Goal: Task Accomplishment & Management: Manage account settings

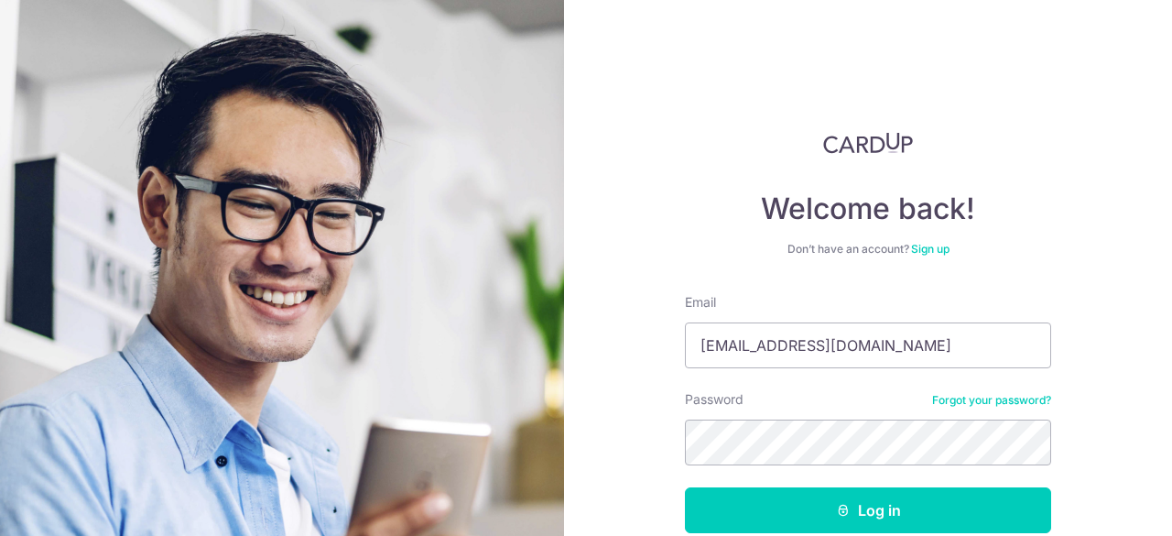
type input "[EMAIL_ADDRESS][DOMAIN_NAME]"
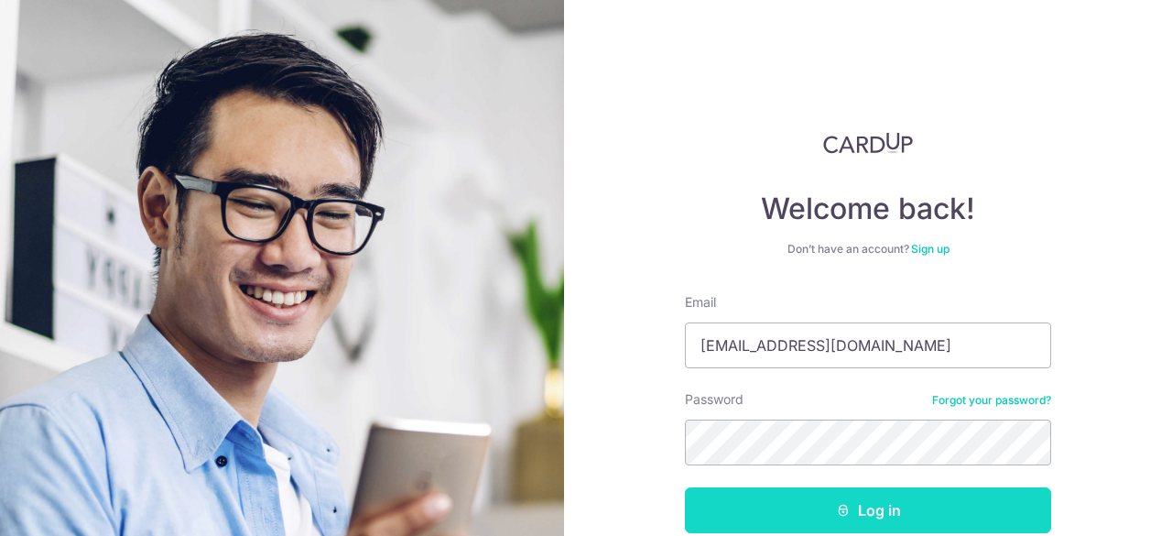
click at [844, 507] on icon "submit" at bounding box center [843, 510] width 15 height 15
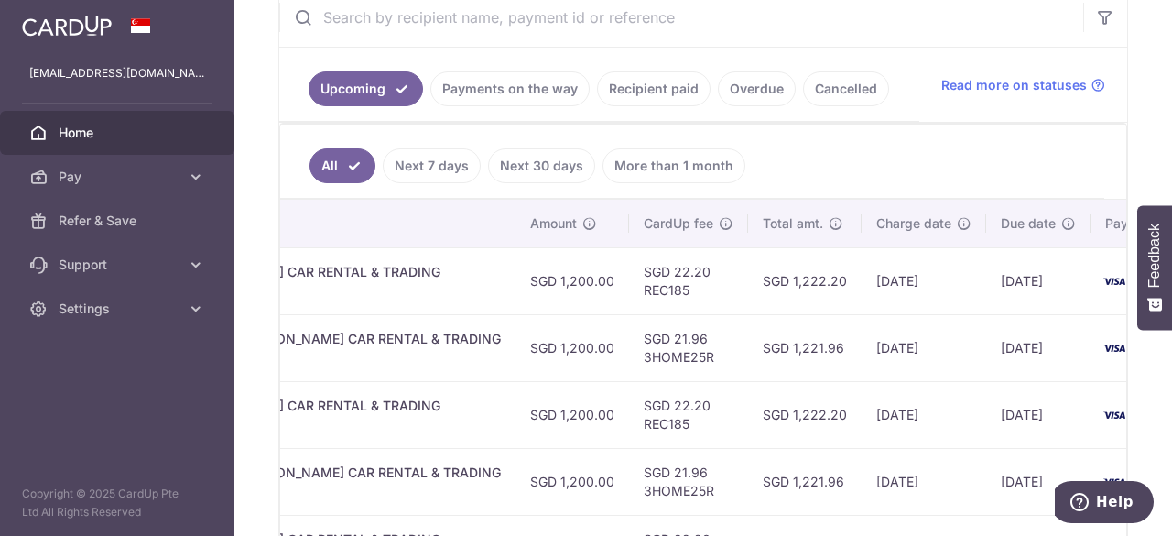
scroll to position [0, 697]
click at [498, 89] on link "Payments on the way" at bounding box center [509, 88] width 159 height 35
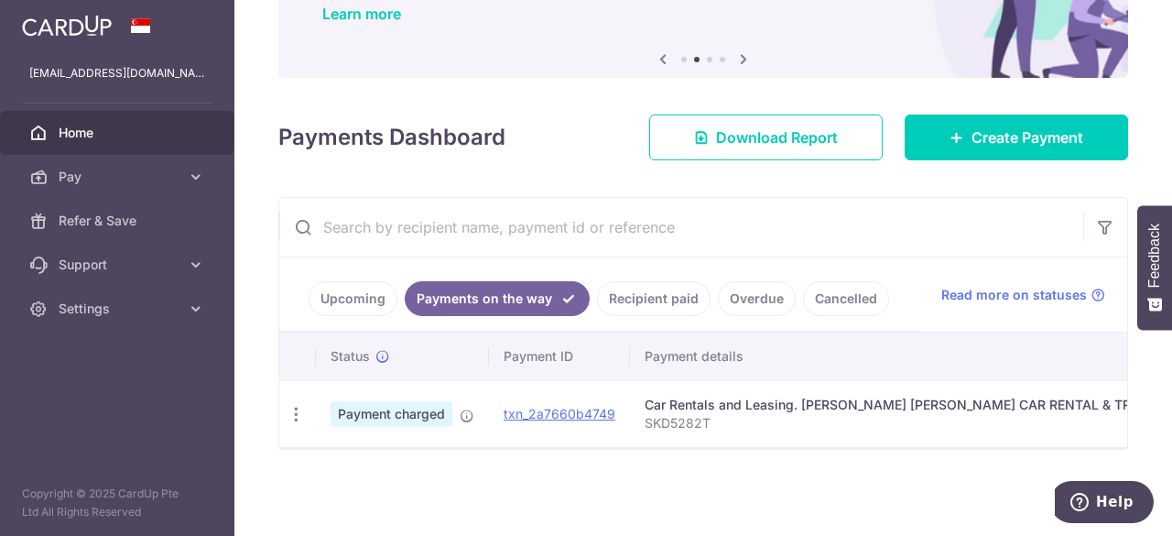
scroll to position [161, 0]
click at [360, 287] on link "Upcoming" at bounding box center [353, 298] width 89 height 35
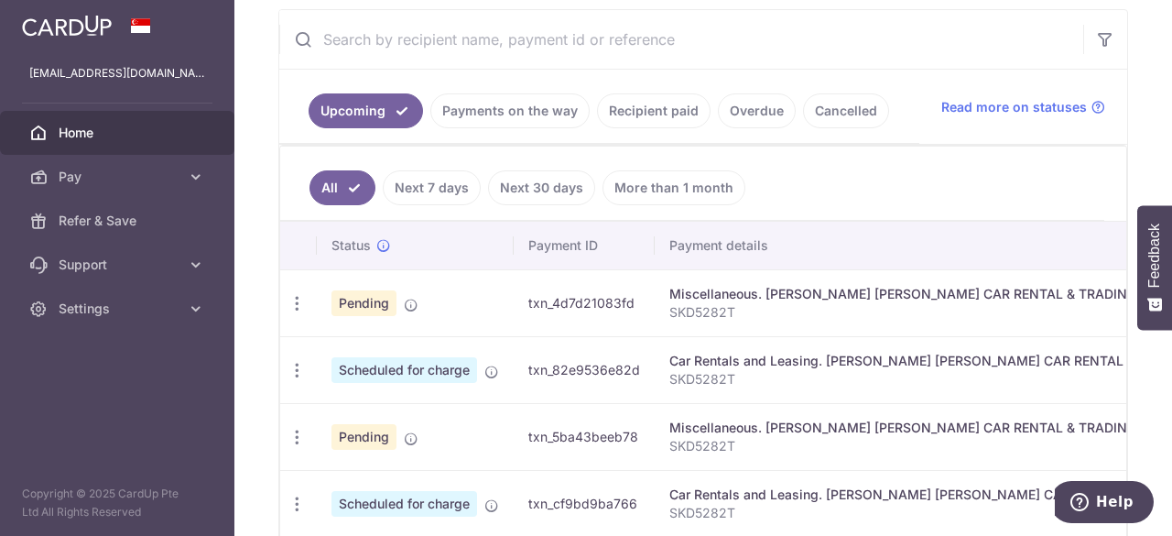
scroll to position [343, 0]
click at [528, 111] on link "Payments on the way" at bounding box center [509, 111] width 159 height 35
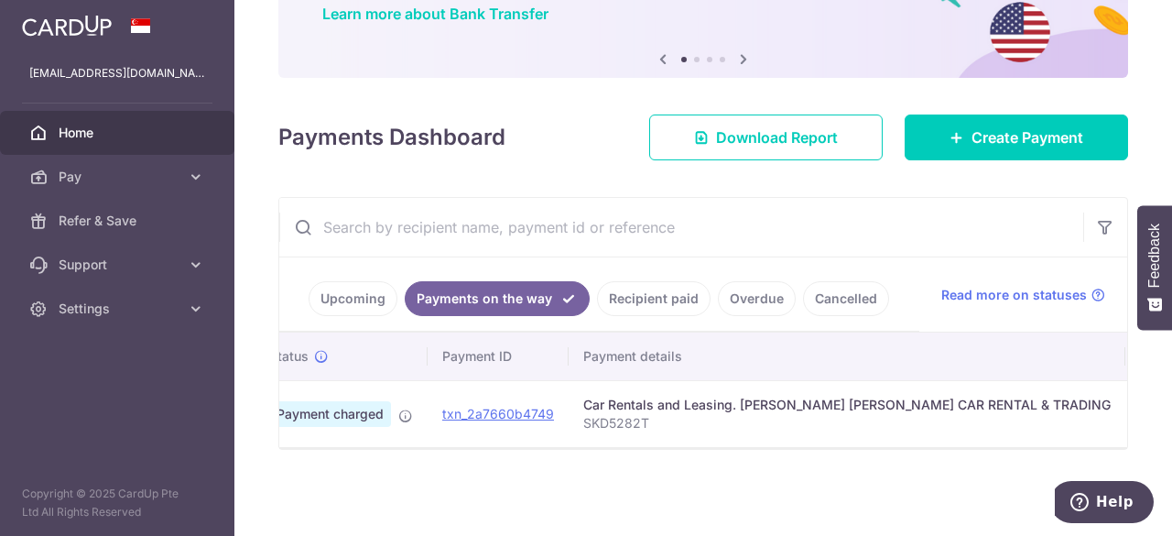
scroll to position [0, 0]
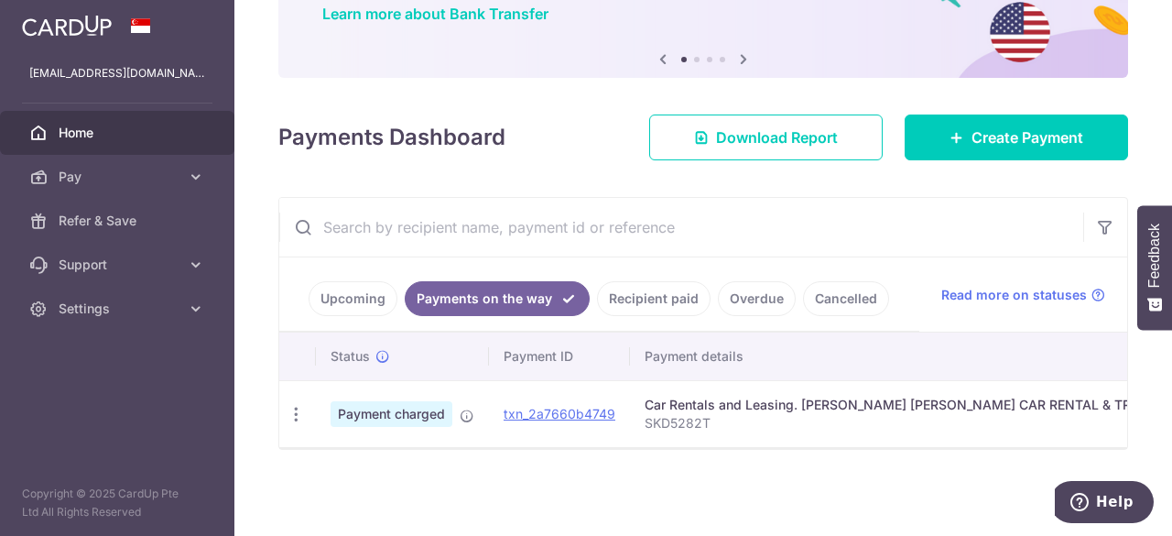
click at [339, 297] on link "Upcoming" at bounding box center [353, 298] width 89 height 35
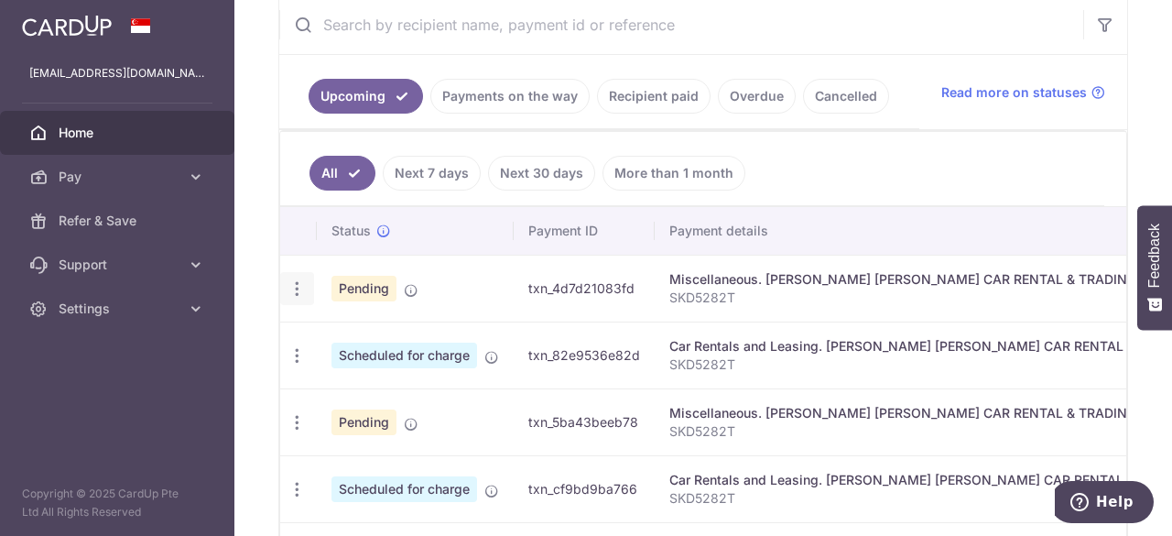
click at [295, 284] on icon "button" at bounding box center [296, 288] width 19 height 19
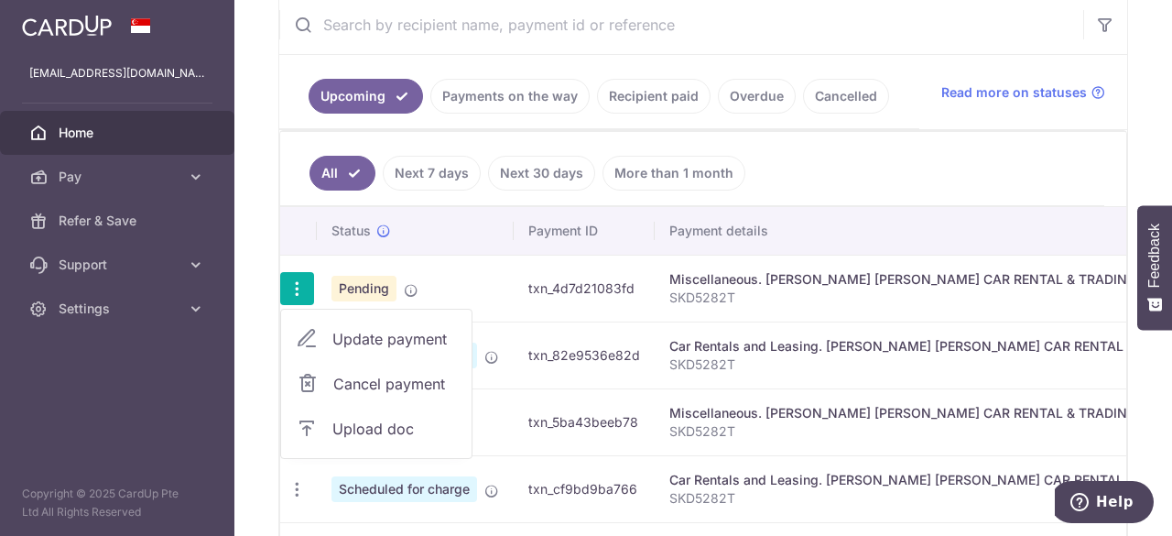
click at [379, 385] on span "Cancel payment" at bounding box center [394, 384] width 123 height 22
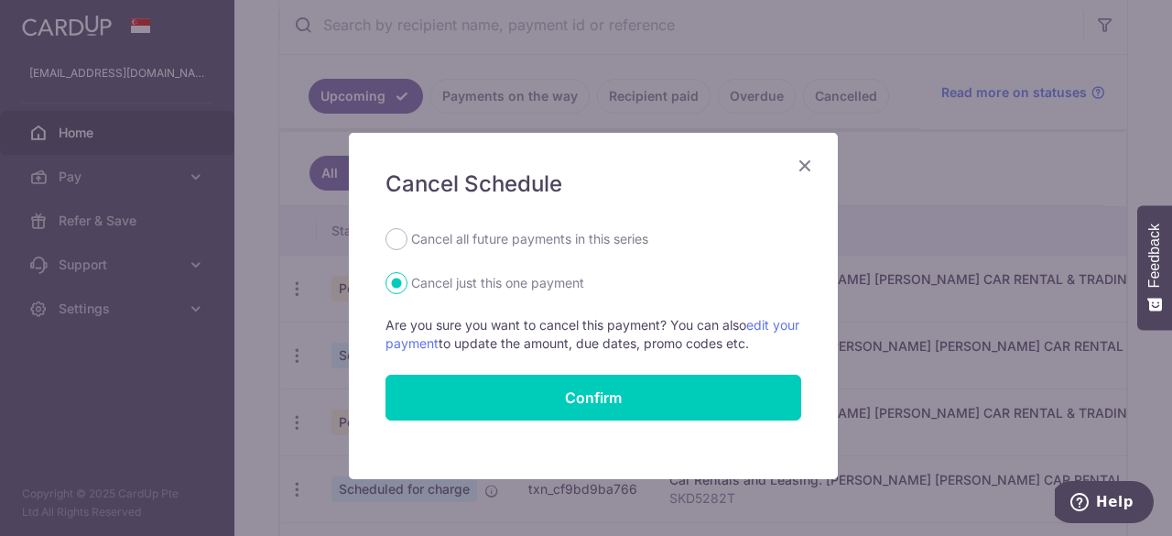
click at [483, 237] on label "Cancel all future payments in this series" at bounding box center [529, 239] width 237 height 22
click at [407, 237] on input "Cancel all future payments in this series" at bounding box center [396, 239] width 22 height 22
radio input "true"
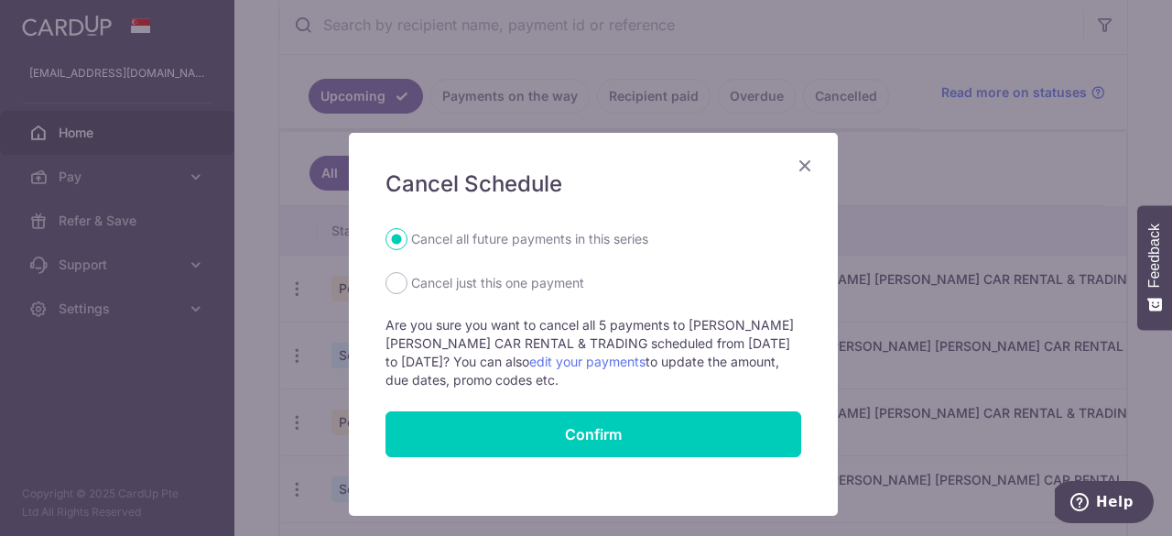
click at [472, 279] on label "Cancel just this one payment" at bounding box center [497, 283] width 173 height 22
click at [407, 279] on input "Cancel just this one payment" at bounding box center [396, 283] width 22 height 22
radio input "true"
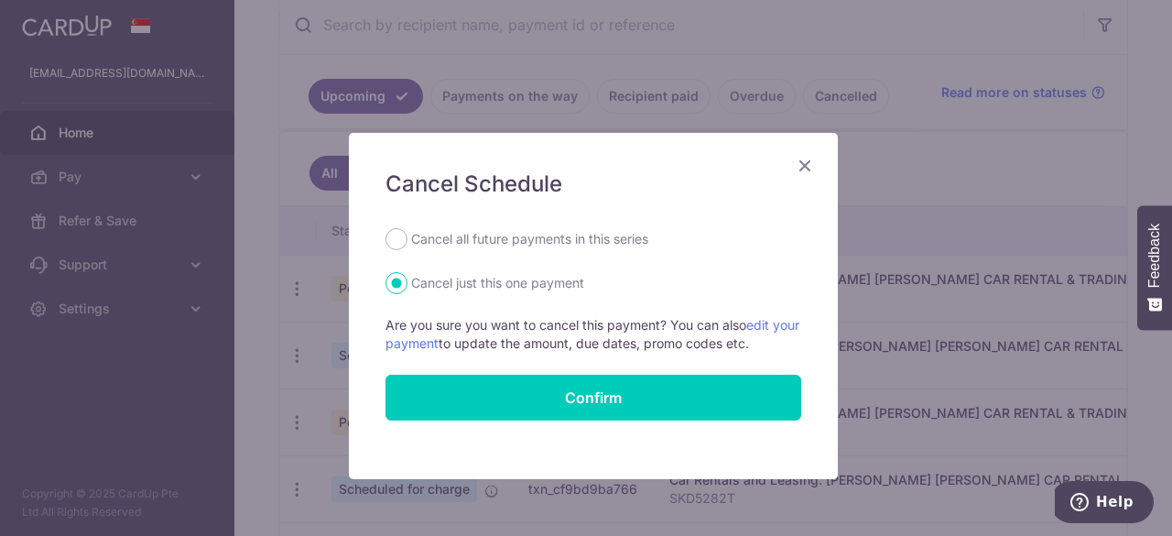
click at [806, 163] on icon "Close" at bounding box center [805, 165] width 22 height 23
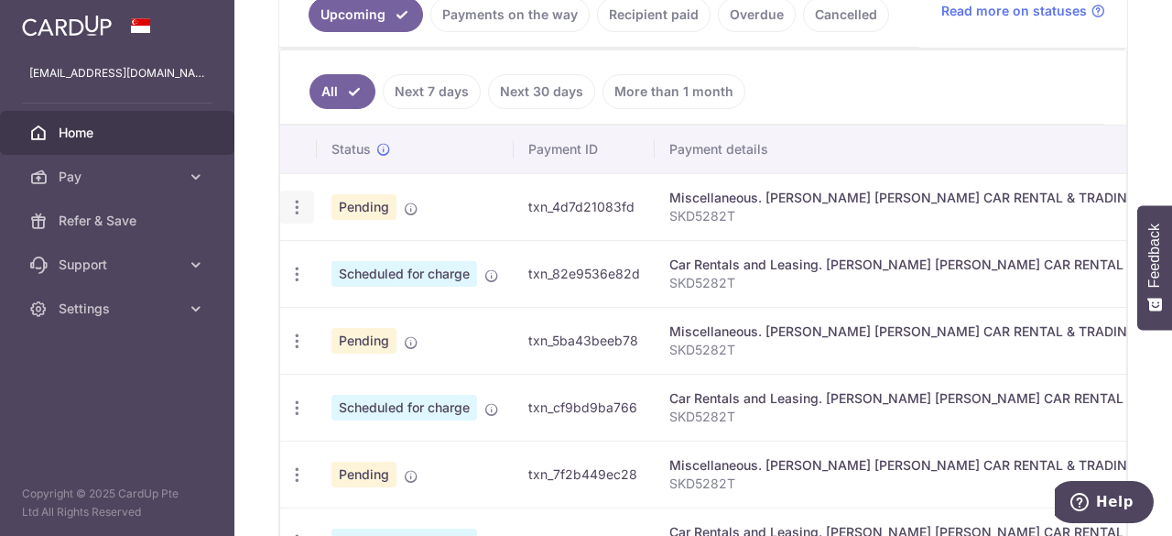
click at [302, 201] on icon "button" at bounding box center [296, 207] width 19 height 19
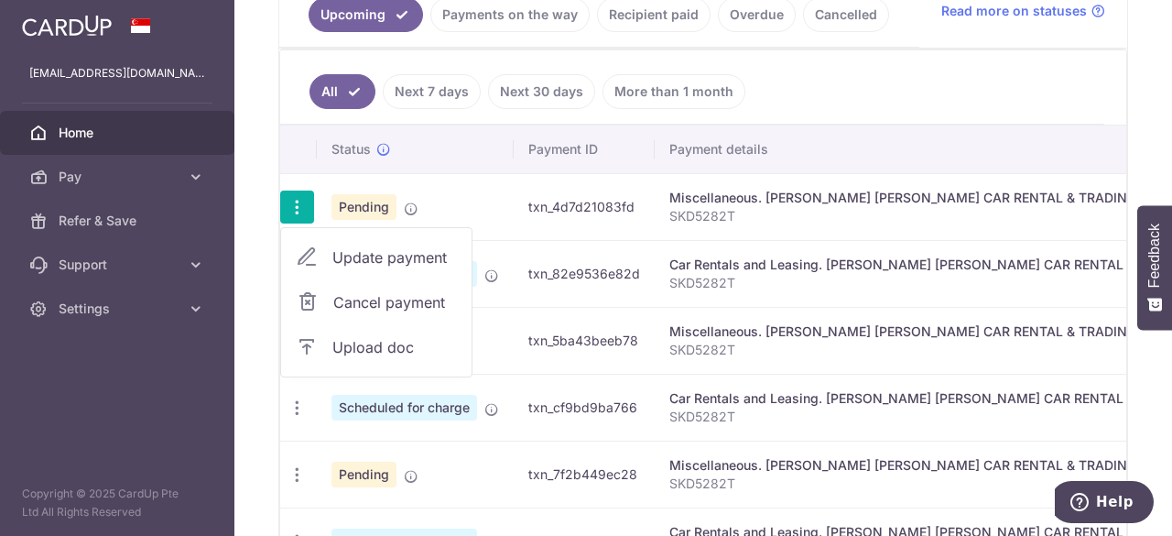
click at [399, 298] on span "Cancel payment" at bounding box center [394, 302] width 123 height 22
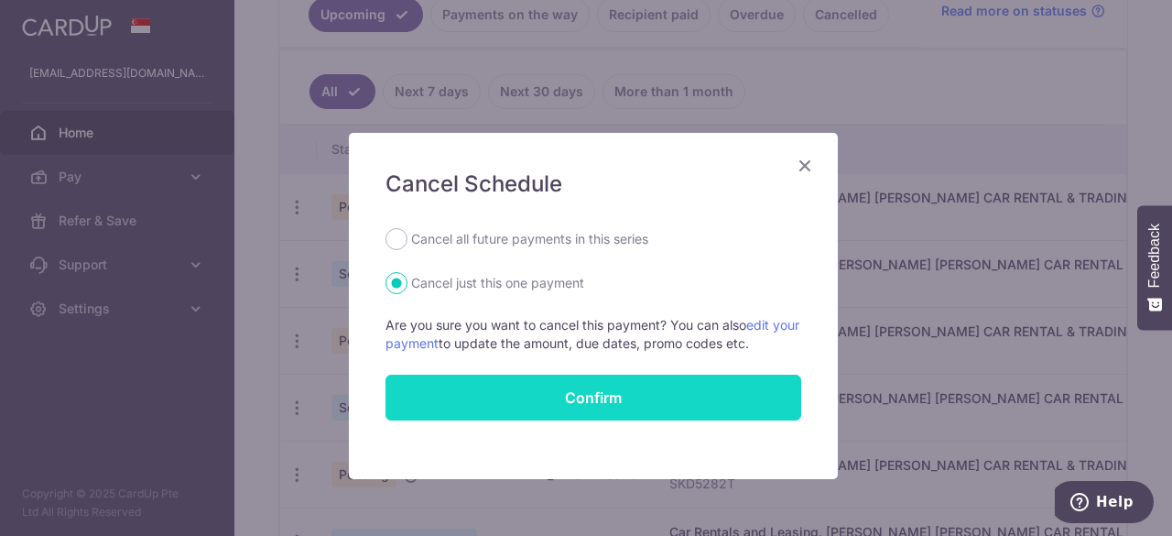
click at [557, 387] on button "Confirm" at bounding box center [593, 397] width 416 height 46
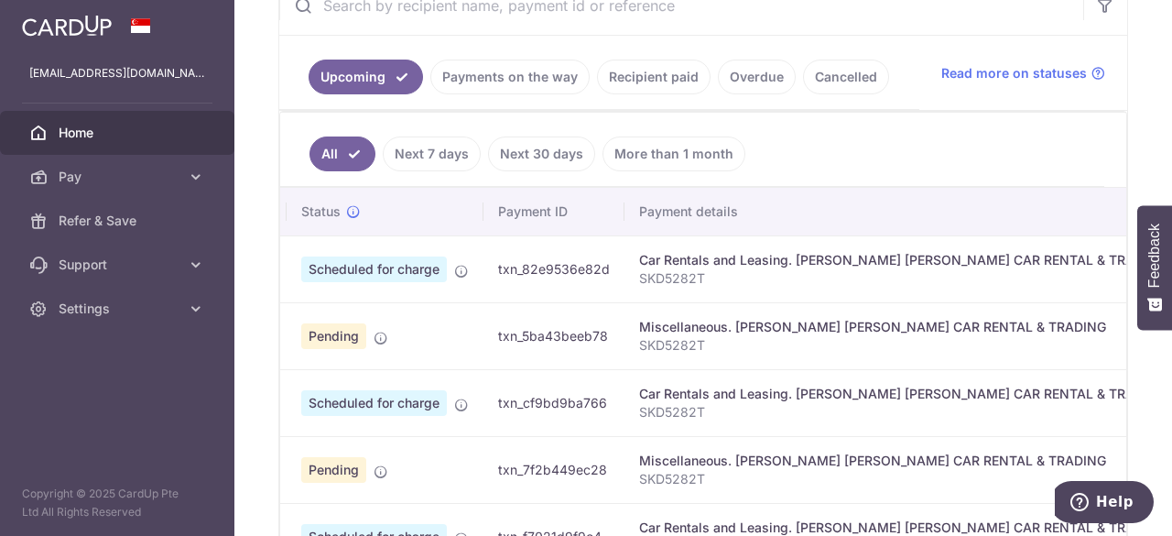
scroll to position [377, 0]
click at [524, 72] on link "Payments on the way" at bounding box center [509, 77] width 159 height 35
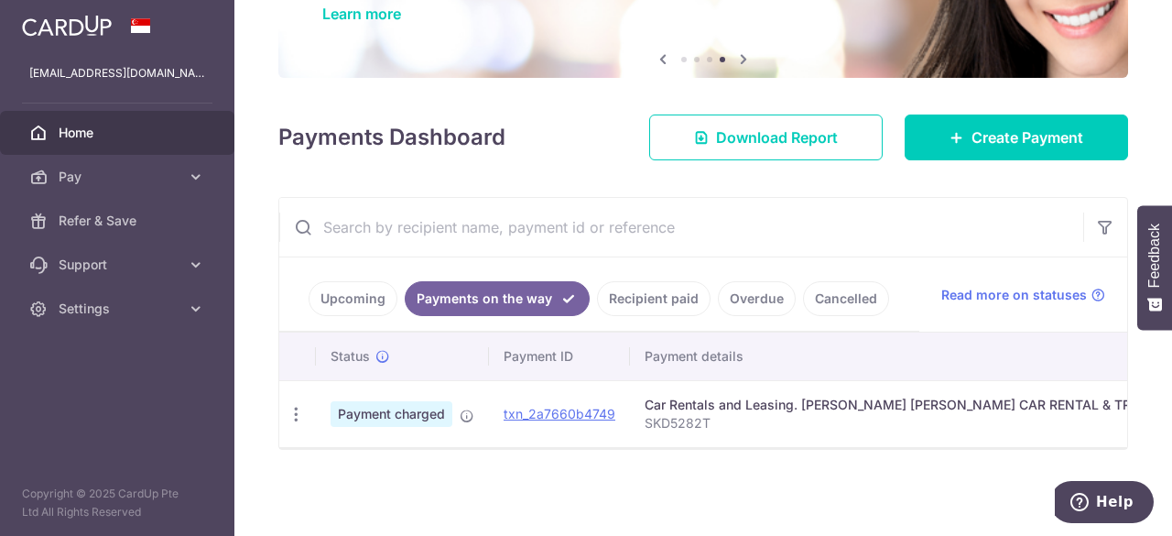
scroll to position [161, 0]
click at [355, 281] on link "Upcoming" at bounding box center [353, 298] width 89 height 35
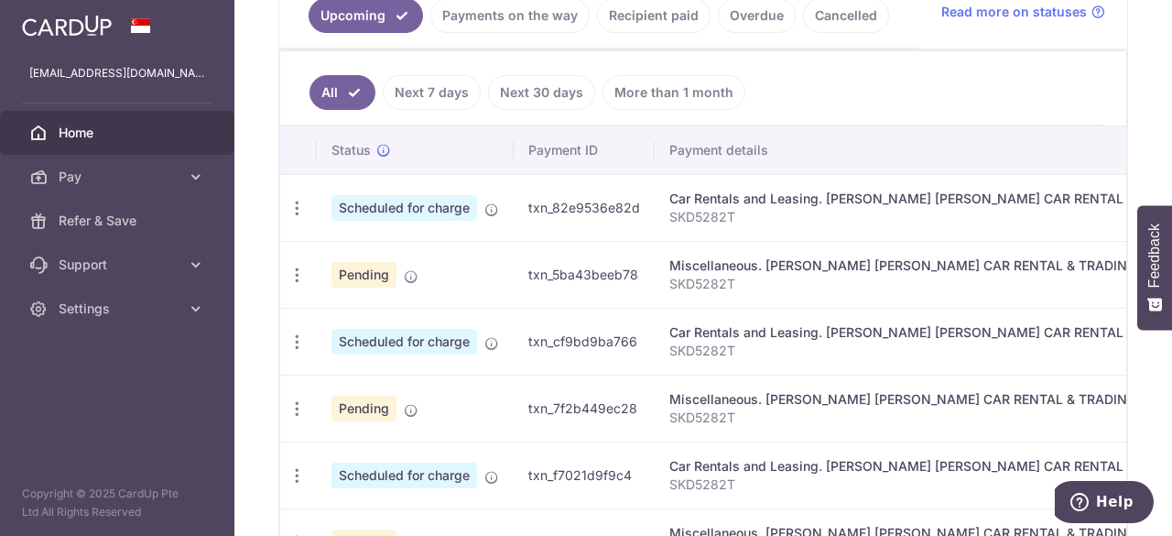
scroll to position [424, 0]
